Goal: Check status: Check status

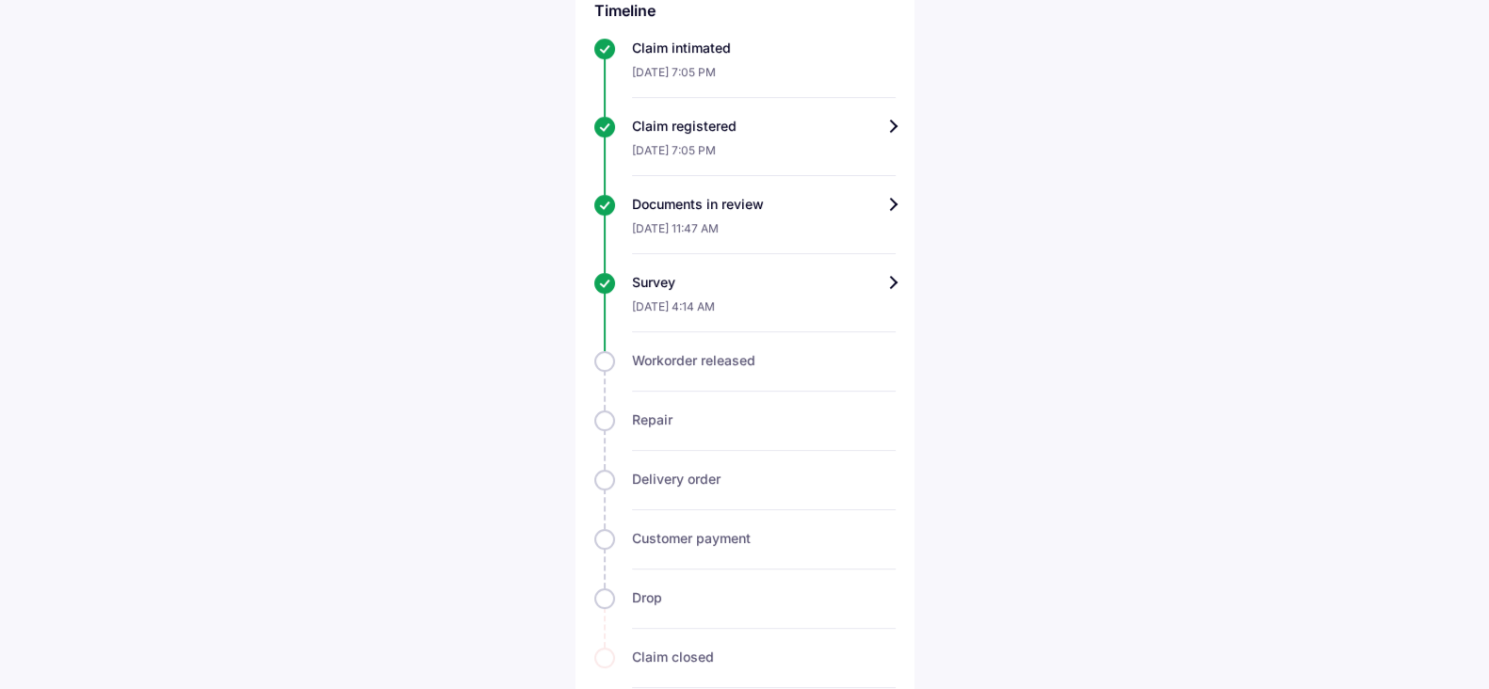
scroll to position [602, 0]
click at [859, 271] on div "Survey" at bounding box center [764, 280] width 264 height 19
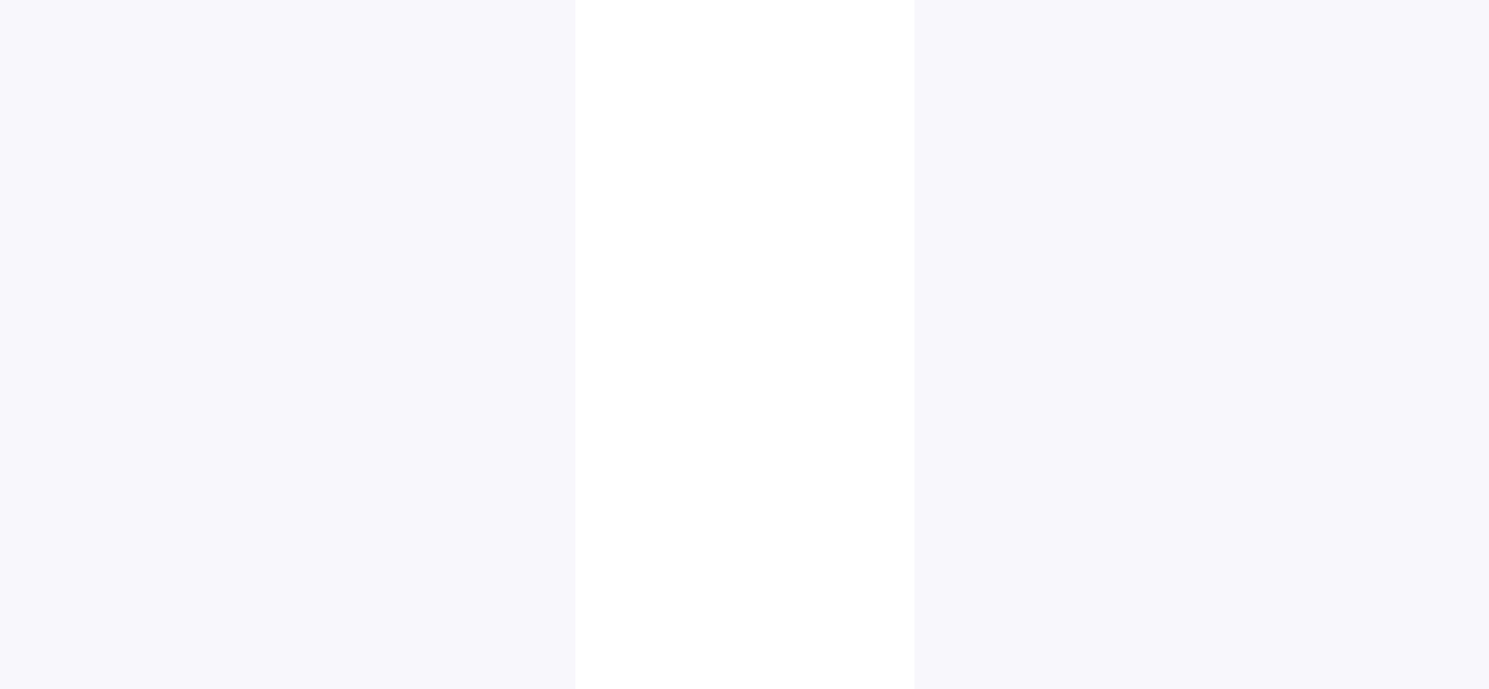
scroll to position [2000, 0]
click at [748, 503] on img at bounding box center [743, 522] width 94 height 94
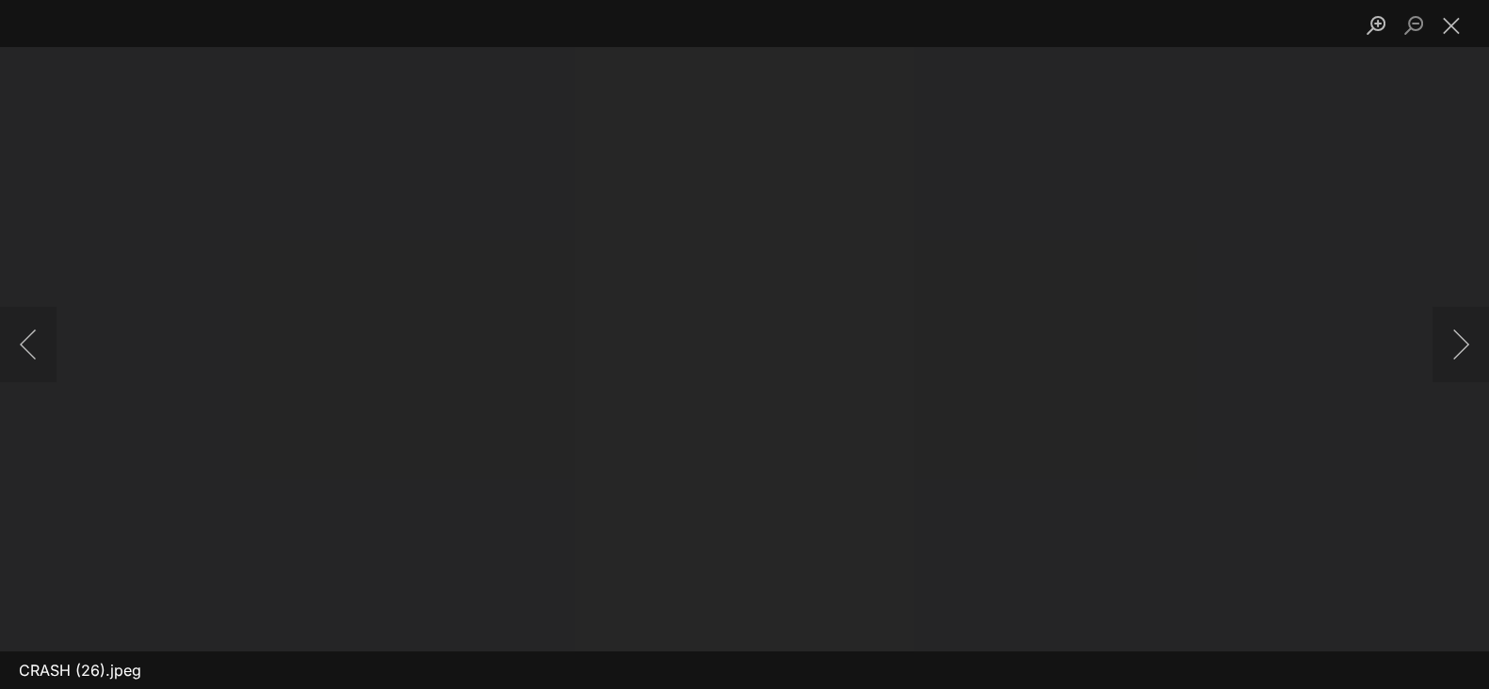
click at [745, 345] on img "Lightbox" at bounding box center [745, 345] width 0 height 0
drag, startPoint x: 861, startPoint y: 332, endPoint x: 1440, endPoint y: 27, distance: 654.5
click at [1440, 27] on button "Close lightbox" at bounding box center [1451, 24] width 38 height 33
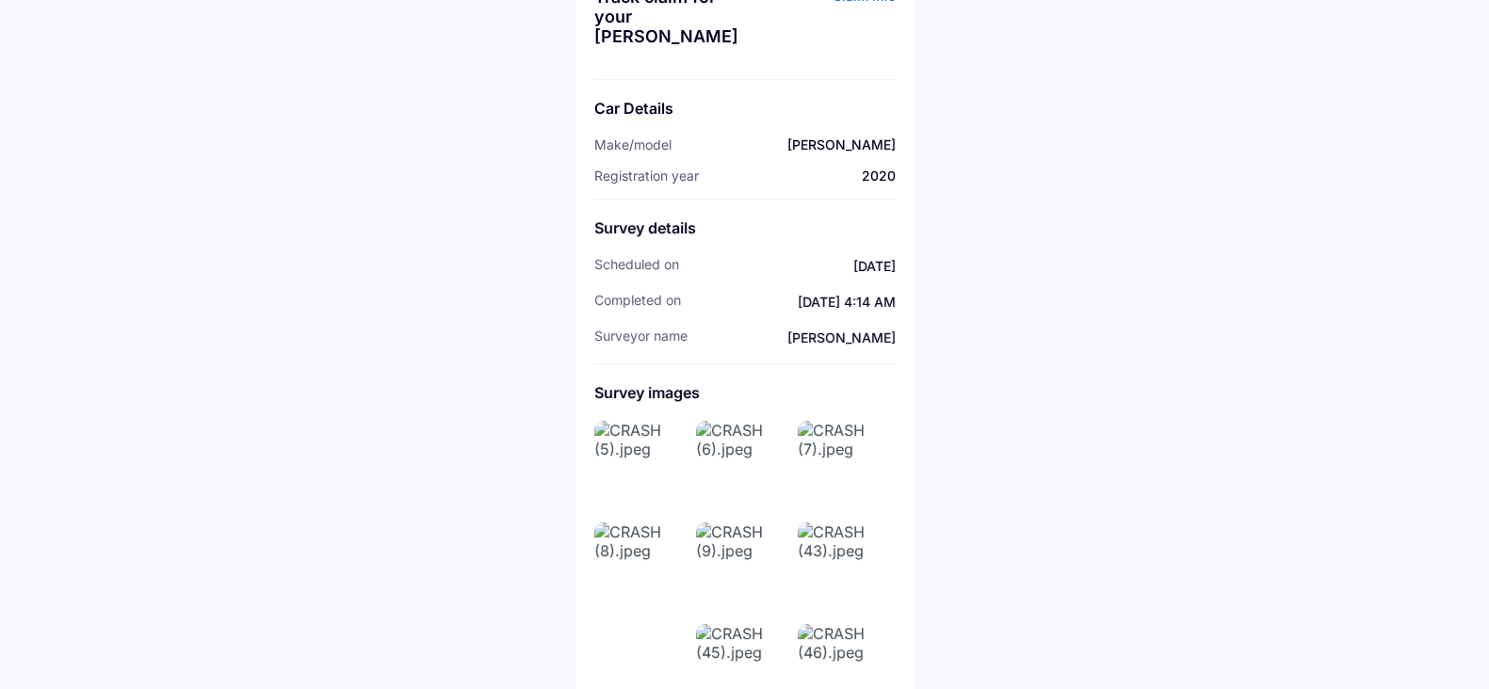
scroll to position [0, 0]
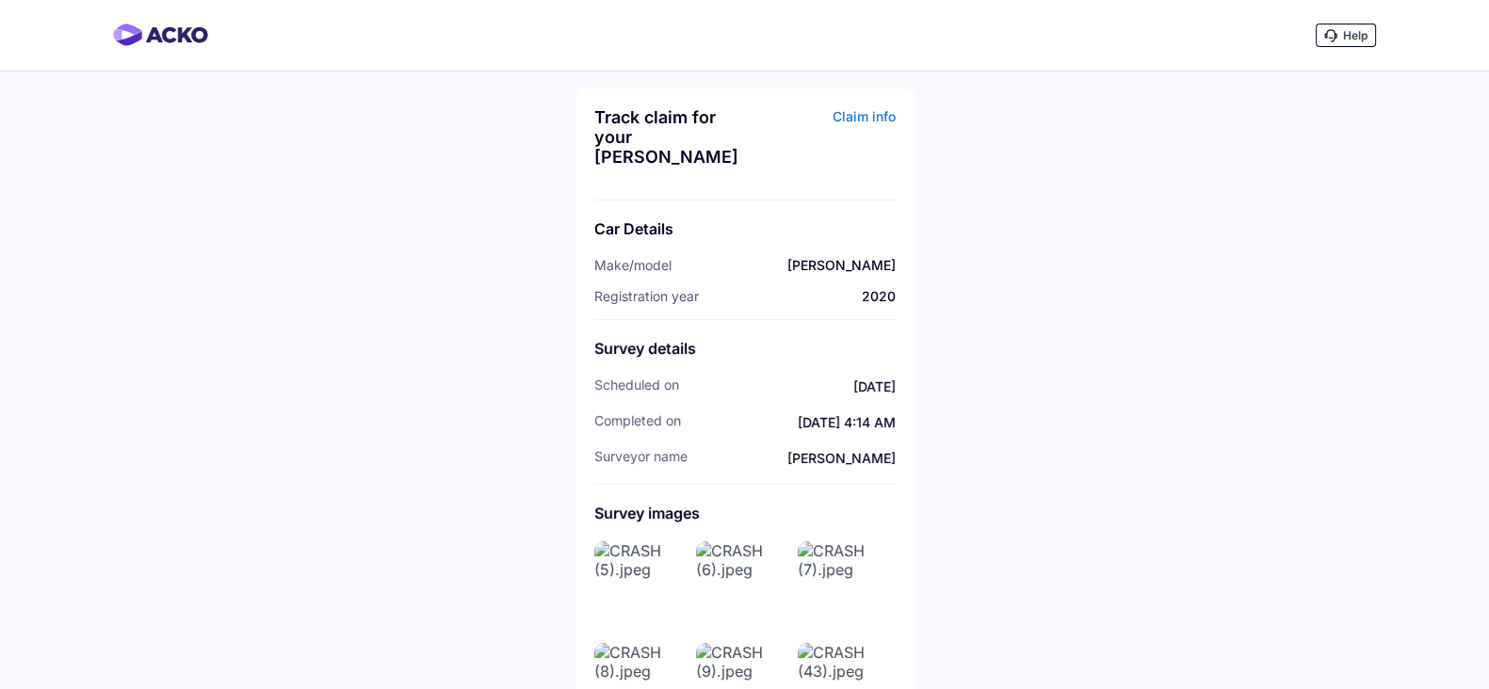
click at [866, 120] on div "Claim info" at bounding box center [823, 143] width 146 height 73
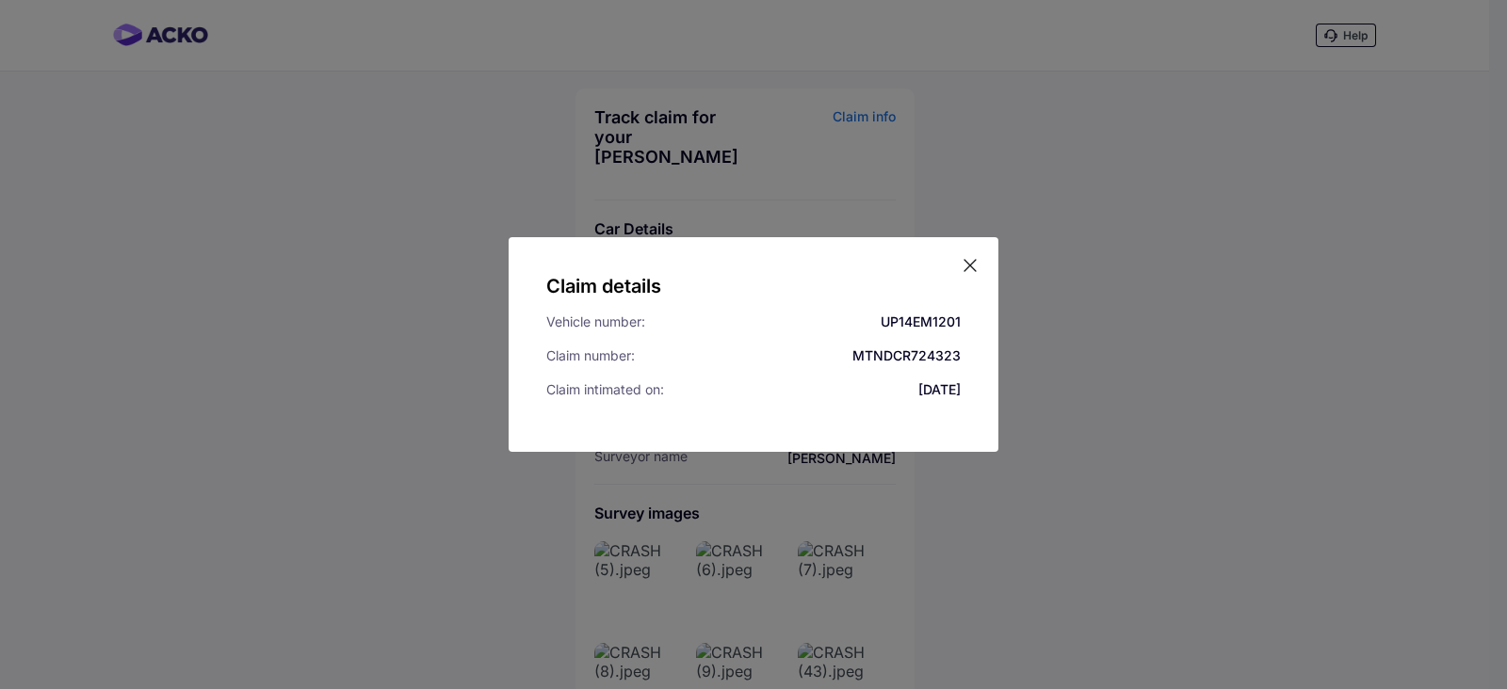
click at [975, 273] on icon at bounding box center [969, 265] width 19 height 19
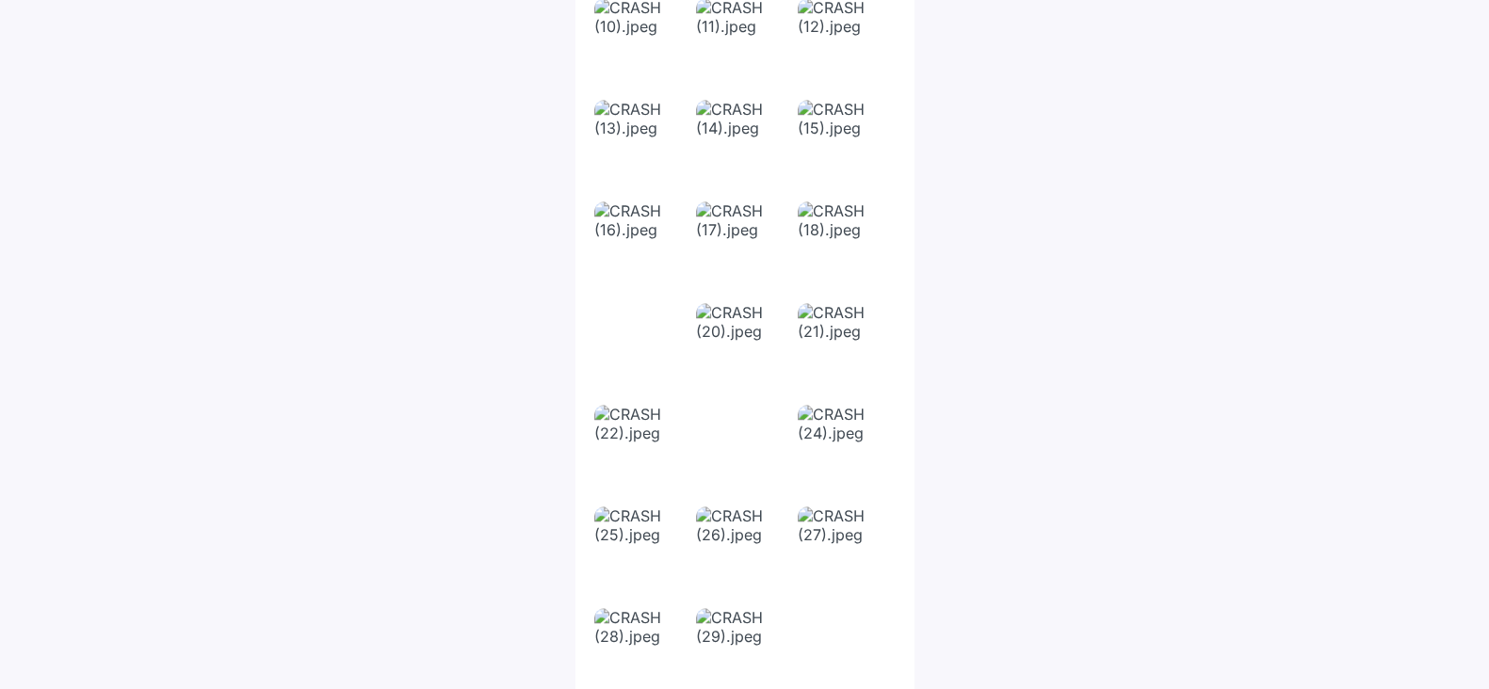
scroll to position [2000, 0]
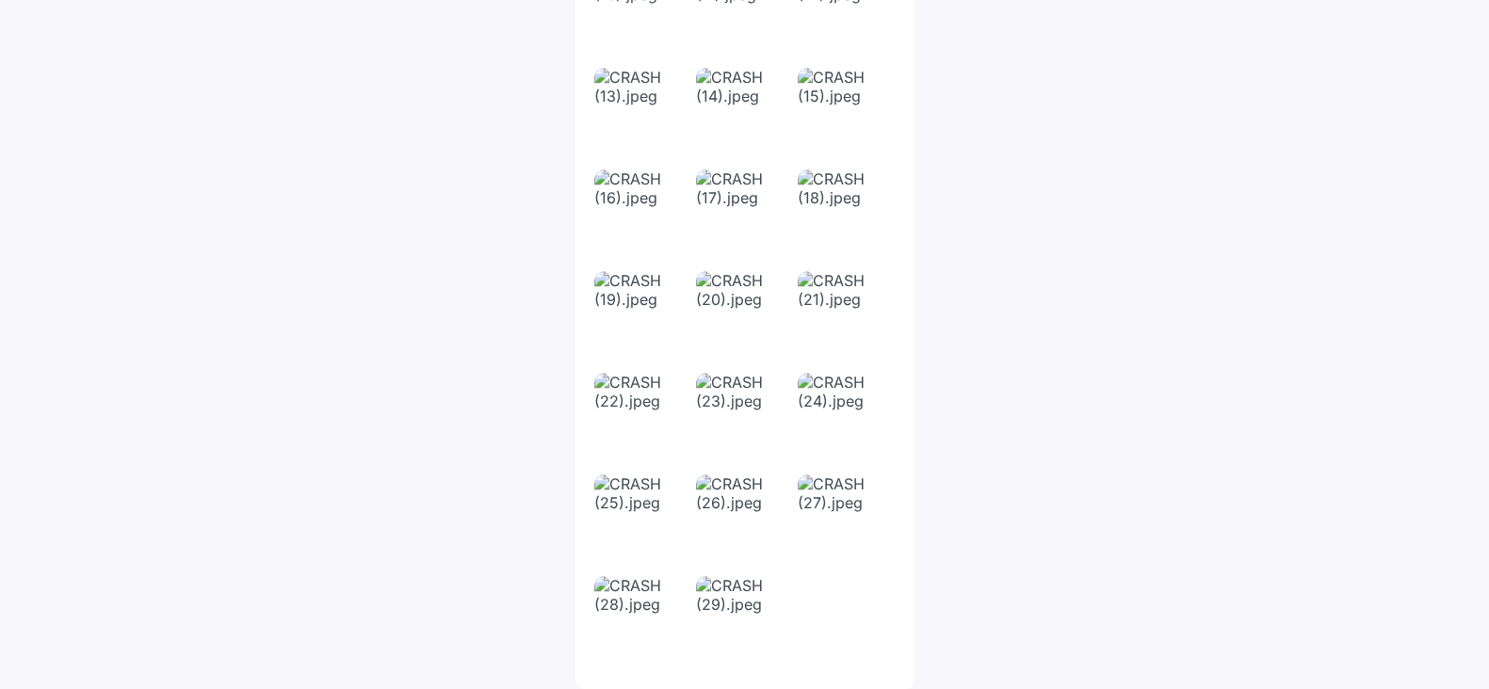
click at [730, 637] on img at bounding box center [743, 623] width 94 height 94
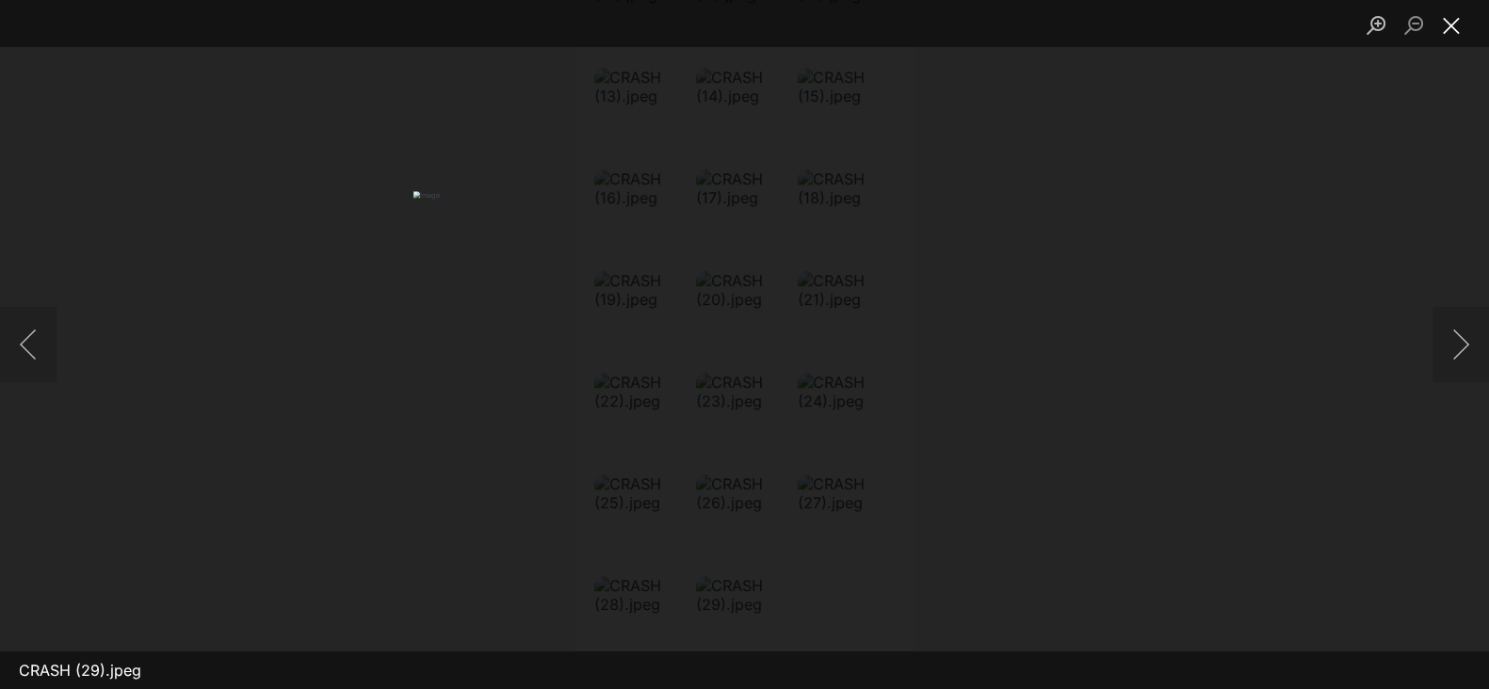
click at [1458, 33] on button "Close lightbox" at bounding box center [1451, 24] width 38 height 33
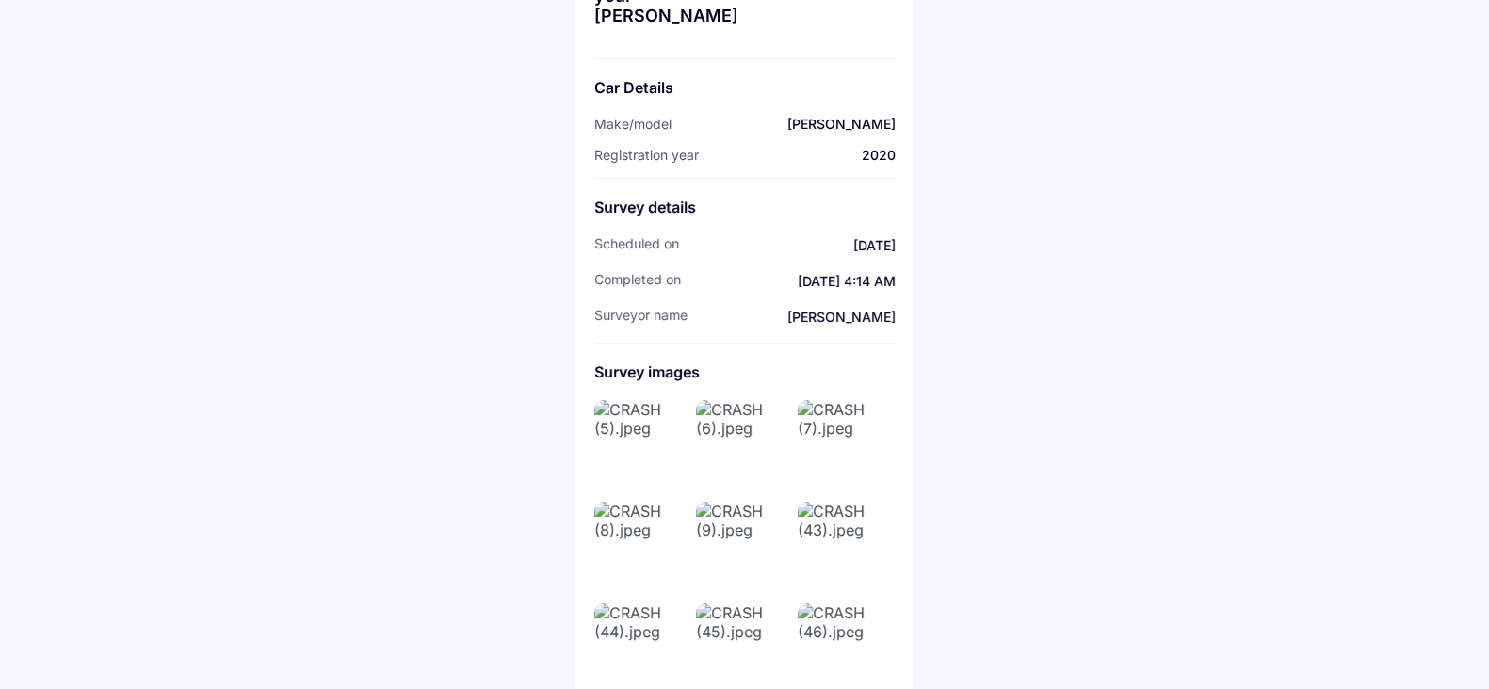
scroll to position [140, 0]
click at [839, 646] on img at bounding box center [845, 651] width 94 height 94
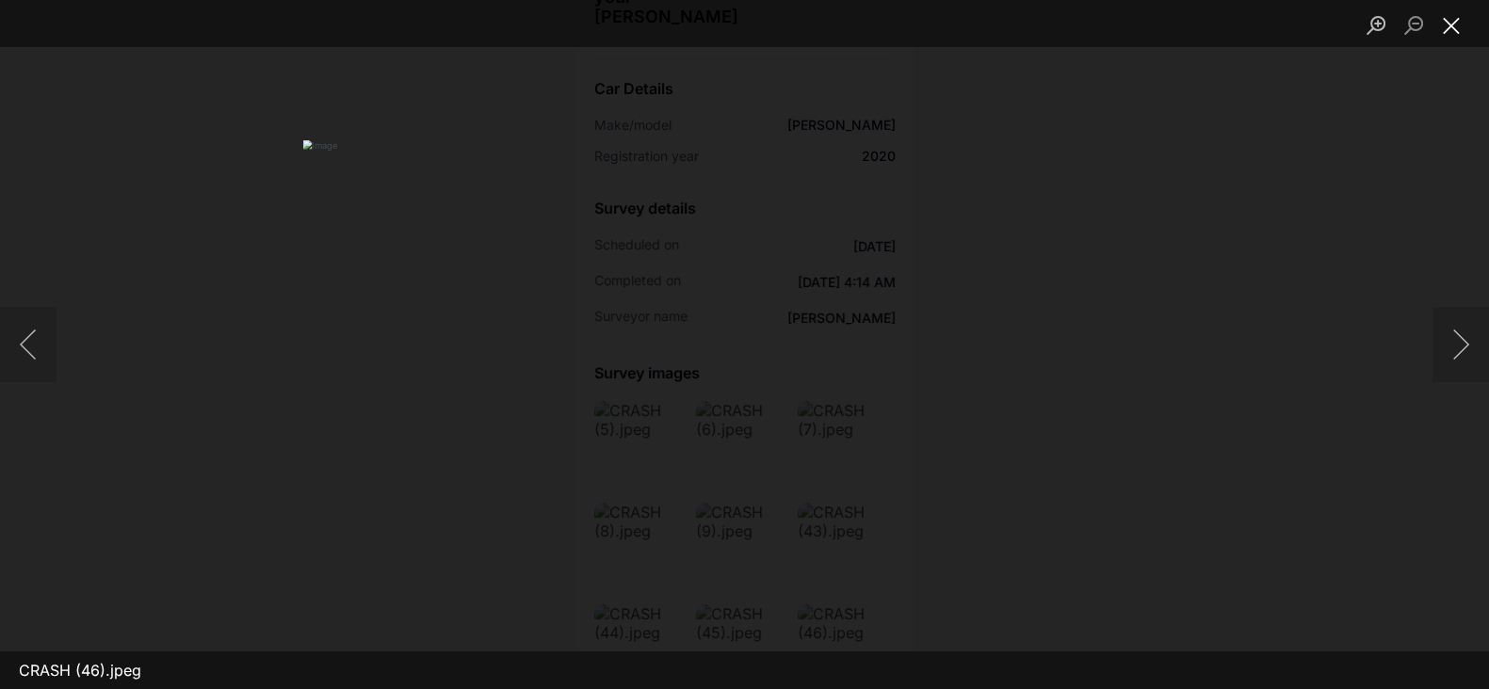
click at [1459, 35] on button "Close lightbox" at bounding box center [1451, 24] width 38 height 33
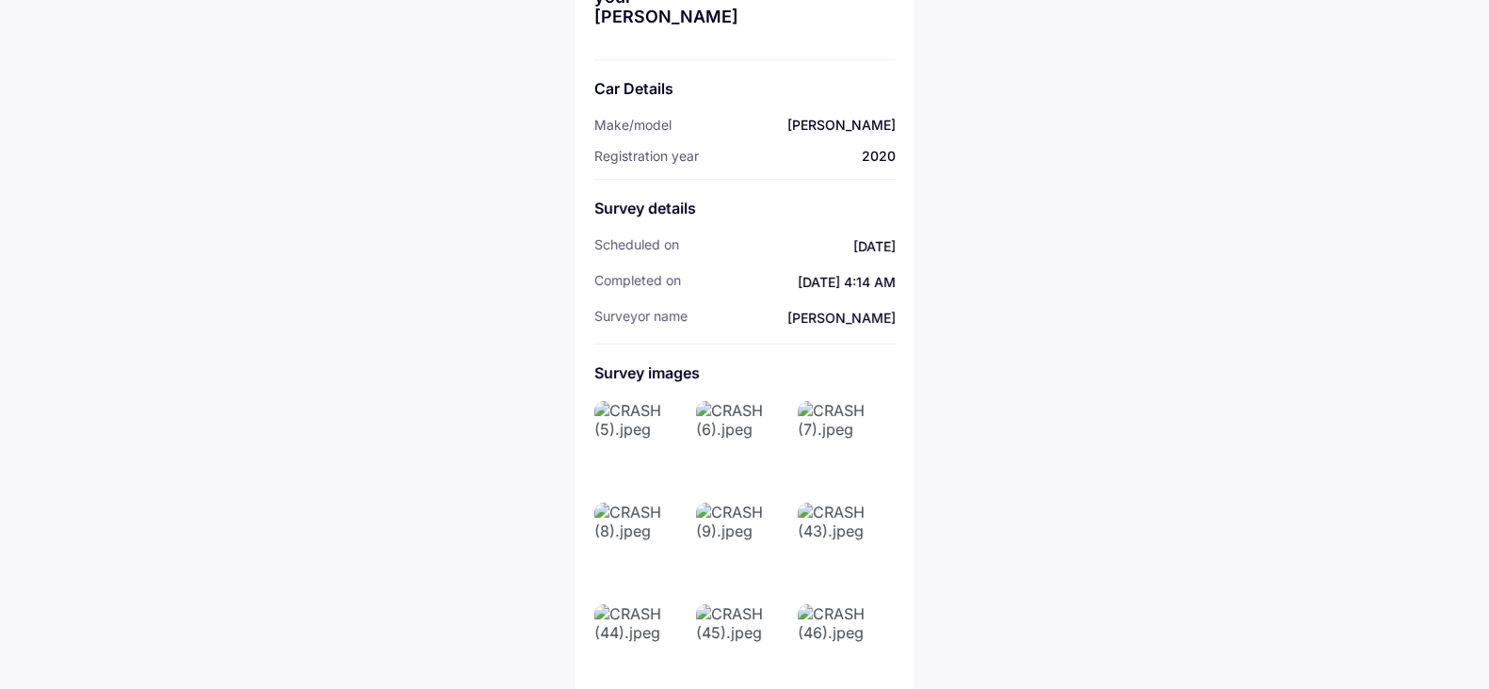
scroll to position [0, 0]
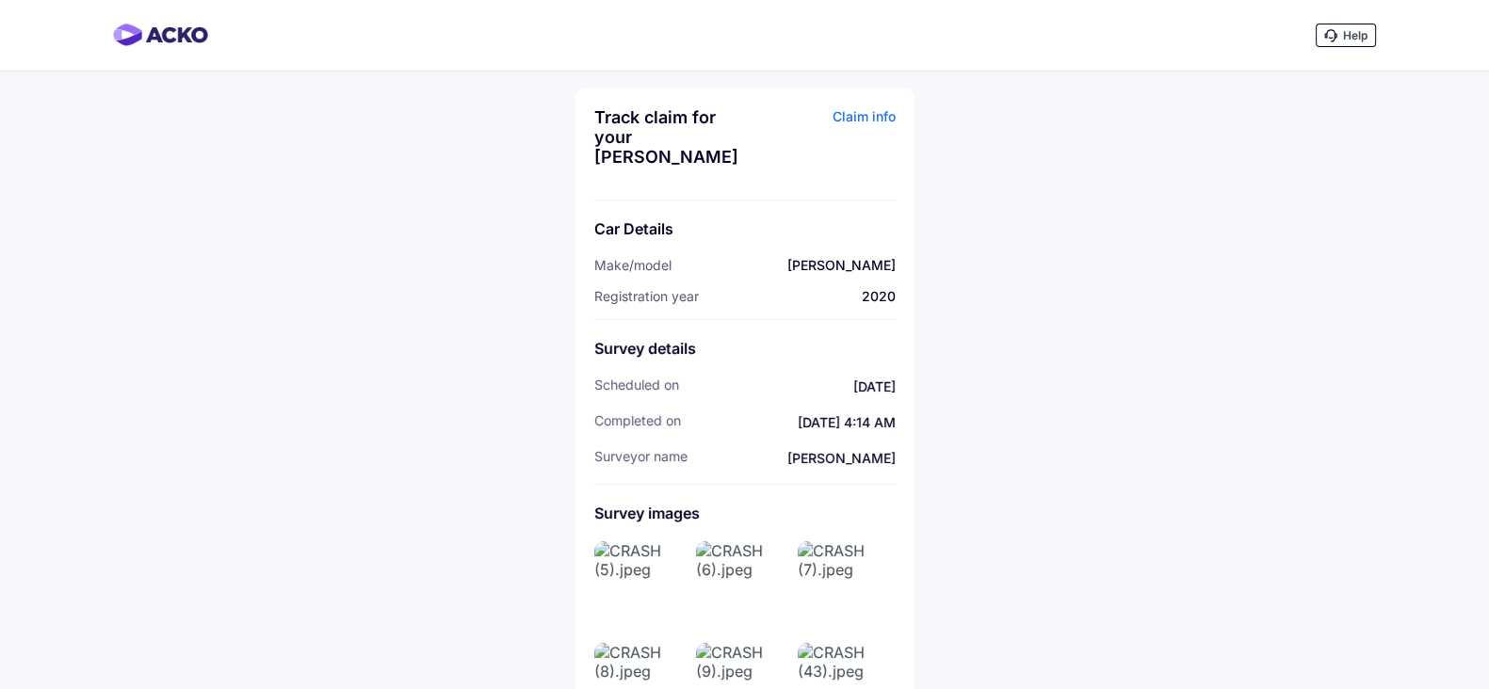
click at [874, 591] on img at bounding box center [845, 588] width 94 height 94
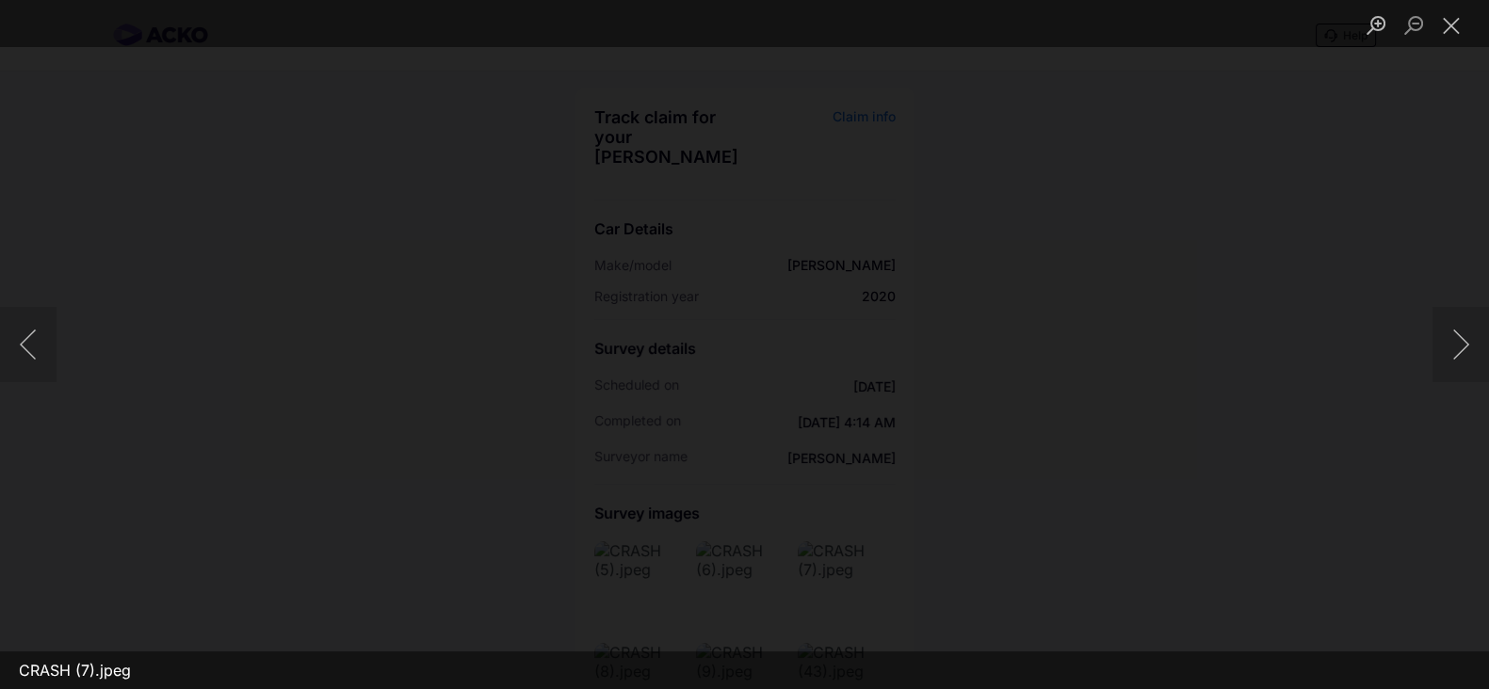
click at [745, 345] on img "Lightbox" at bounding box center [745, 345] width 0 height 0
